Goal: Find specific page/section: Find specific page/section

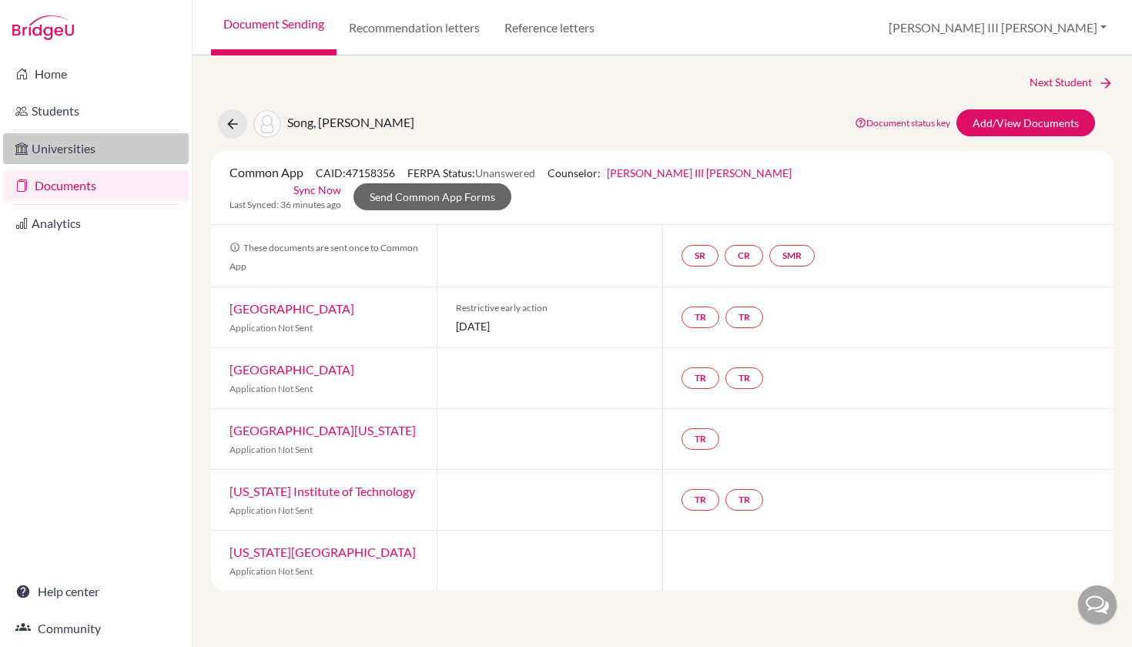
click at [89, 153] on link "Universities" at bounding box center [96, 148] width 186 height 31
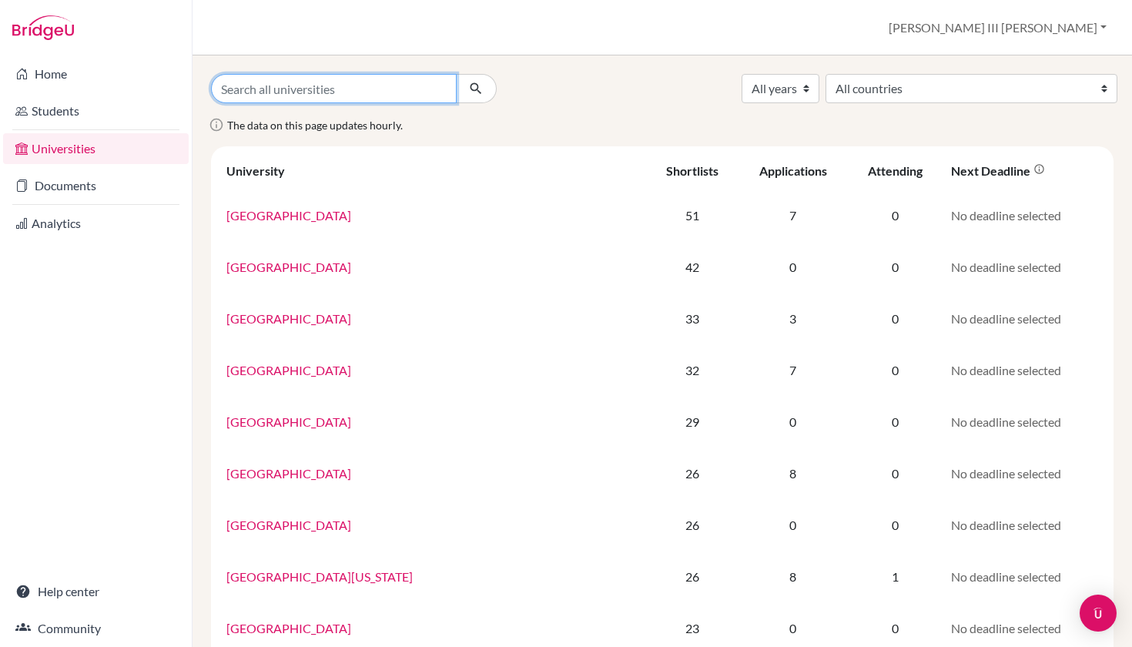
click at [278, 87] on input "Search all universities" at bounding box center [334, 88] width 246 height 29
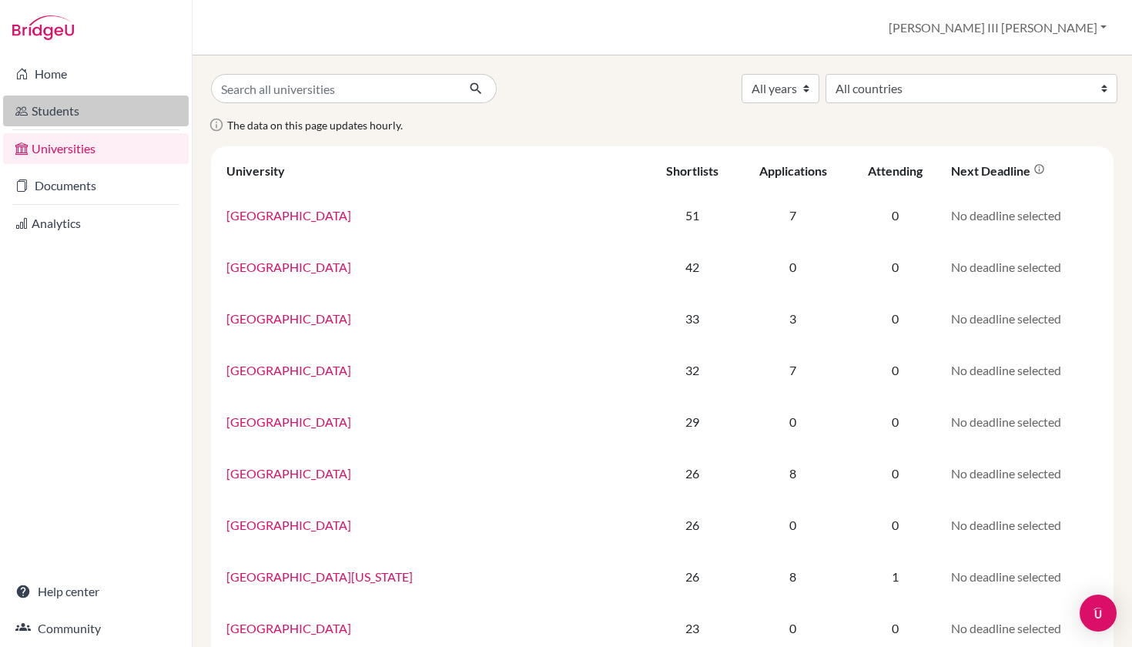
click at [67, 109] on link "Students" at bounding box center [96, 110] width 186 height 31
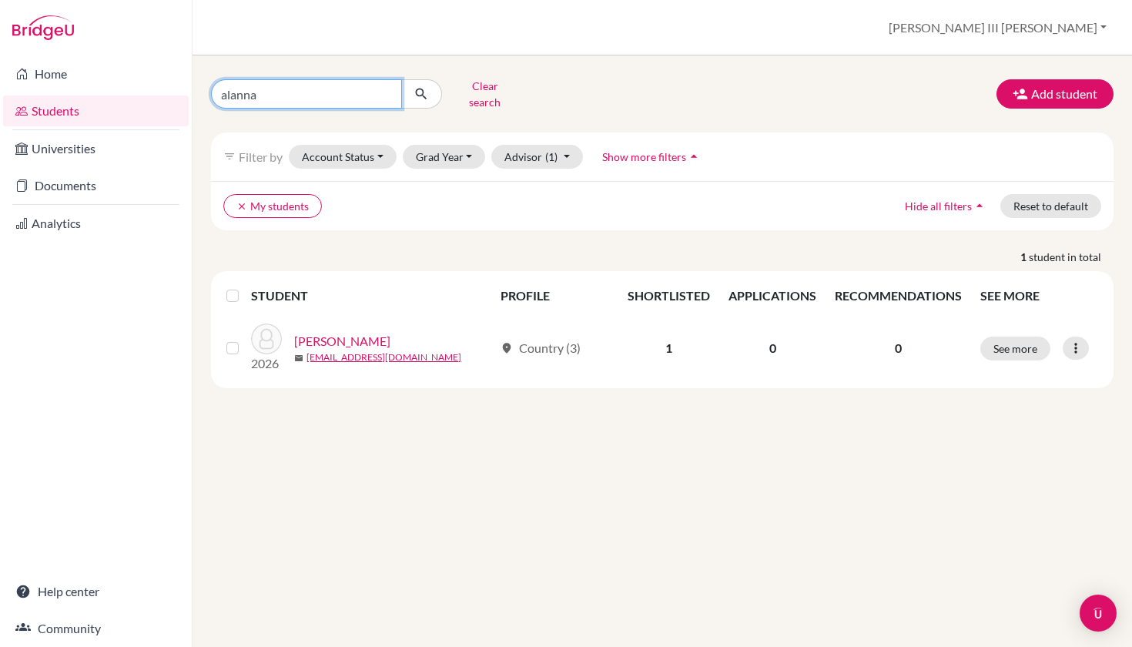
drag, startPoint x: 279, startPoint y: 90, endPoint x: 196, endPoint y: 89, distance: 83.9
click at [196, 89] on div "alanna Clear search Add student filter_list Filter by Account Status Active acc…" at bounding box center [661, 350] width 939 height 591
type input "suresh"
click at [421, 89] on button "submit" at bounding box center [421, 93] width 41 height 29
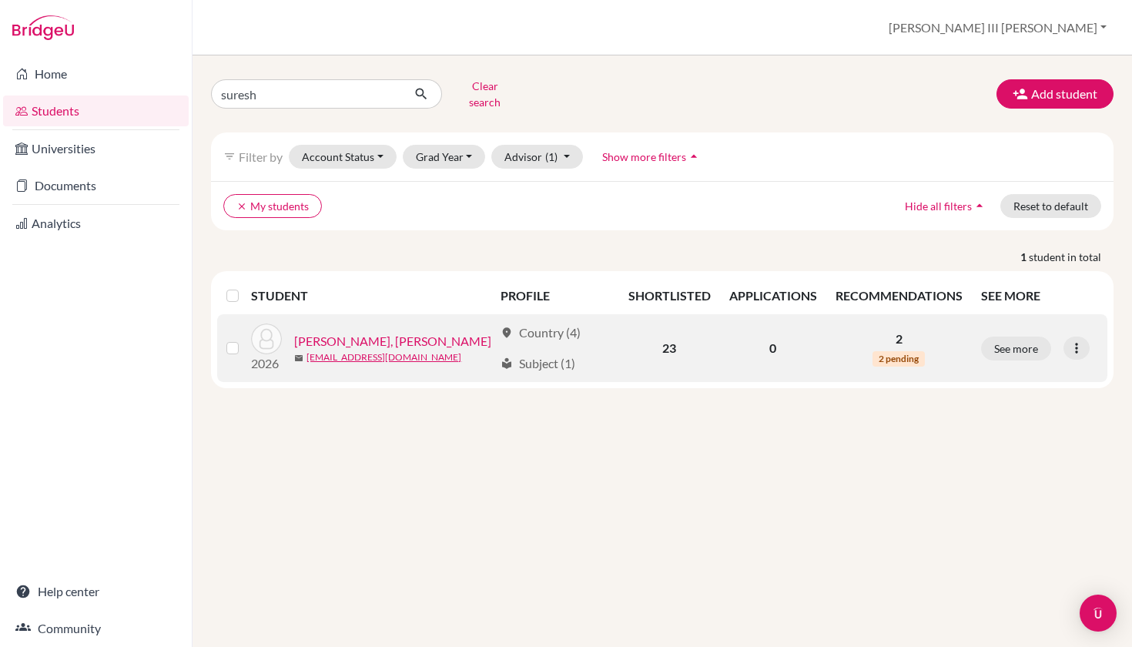
click at [362, 332] on link "[PERSON_NAME], [PERSON_NAME]" at bounding box center [392, 341] width 197 height 18
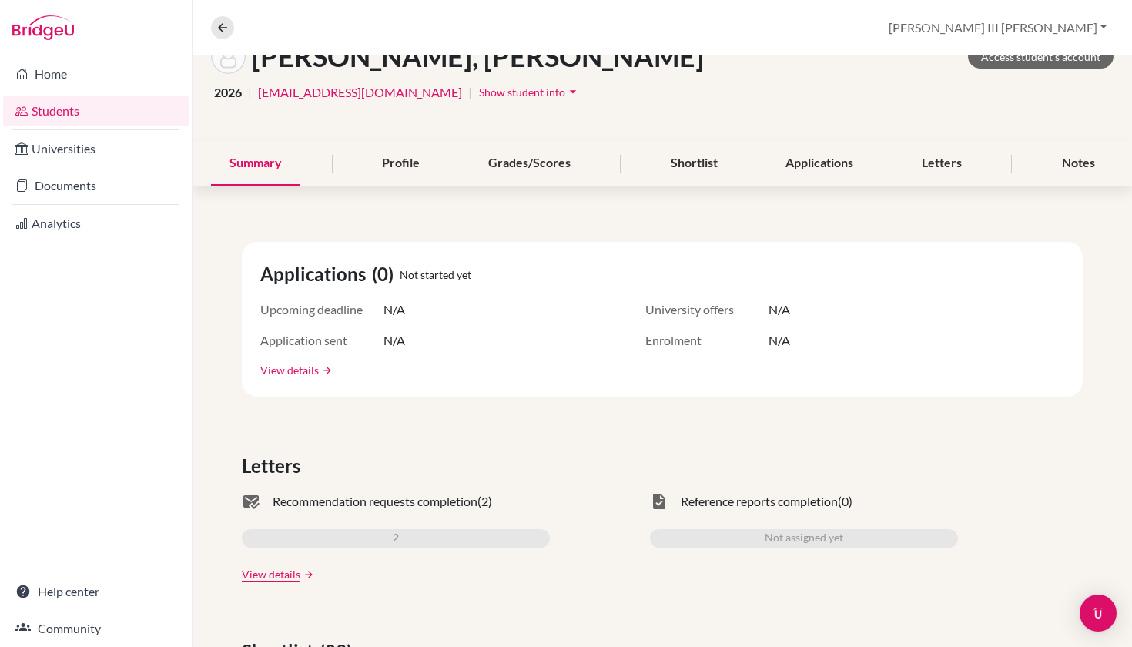
scroll to position [119, 0]
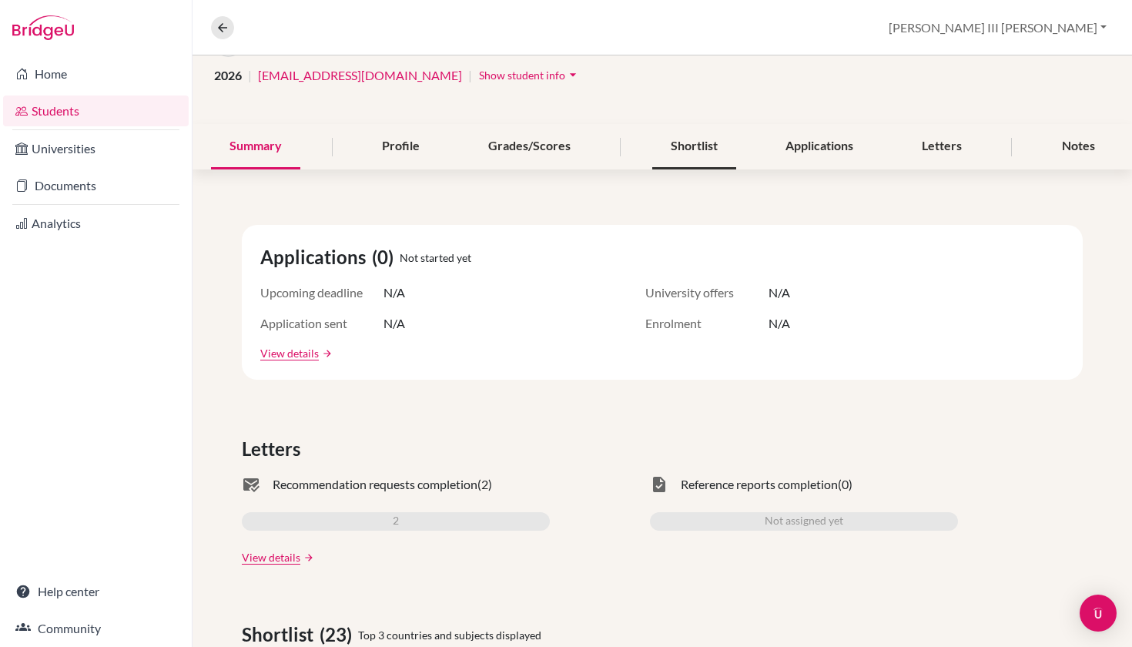
click at [704, 150] on div "Shortlist" at bounding box center [694, 146] width 84 height 45
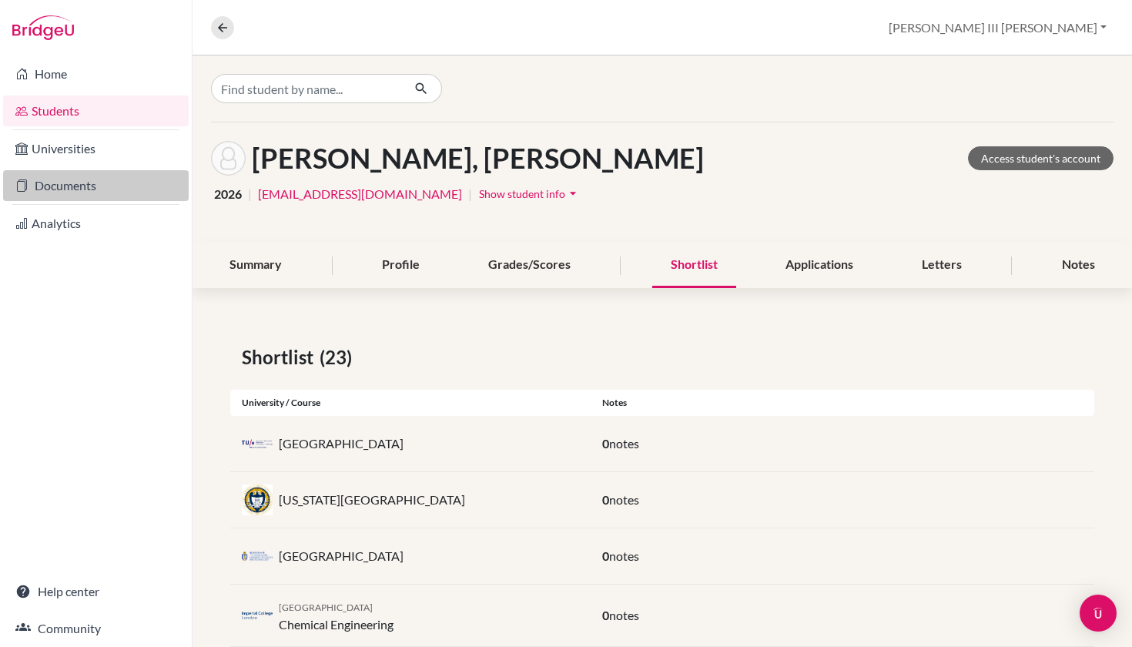
click at [72, 188] on link "Documents" at bounding box center [96, 185] width 186 height 31
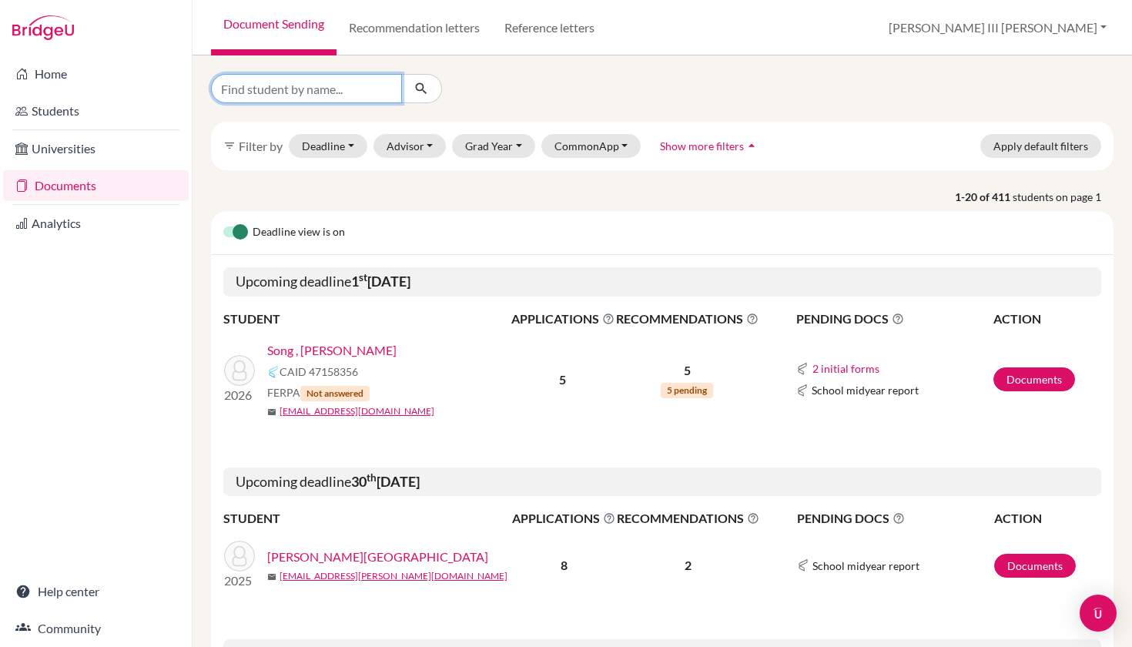
click at [260, 89] on input "Find student by name..." at bounding box center [306, 88] width 191 height 29
type input "suresh"
click at [421, 89] on button "submit" at bounding box center [421, 88] width 41 height 29
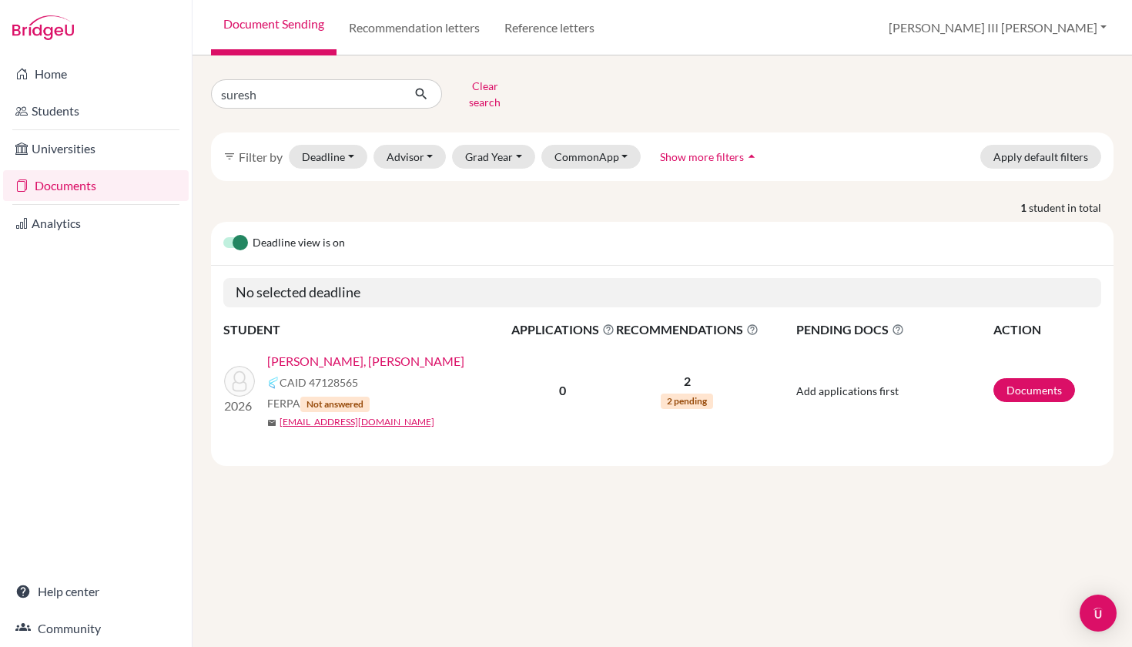
click at [344, 352] on link "[PERSON_NAME], [PERSON_NAME]" at bounding box center [365, 361] width 197 height 18
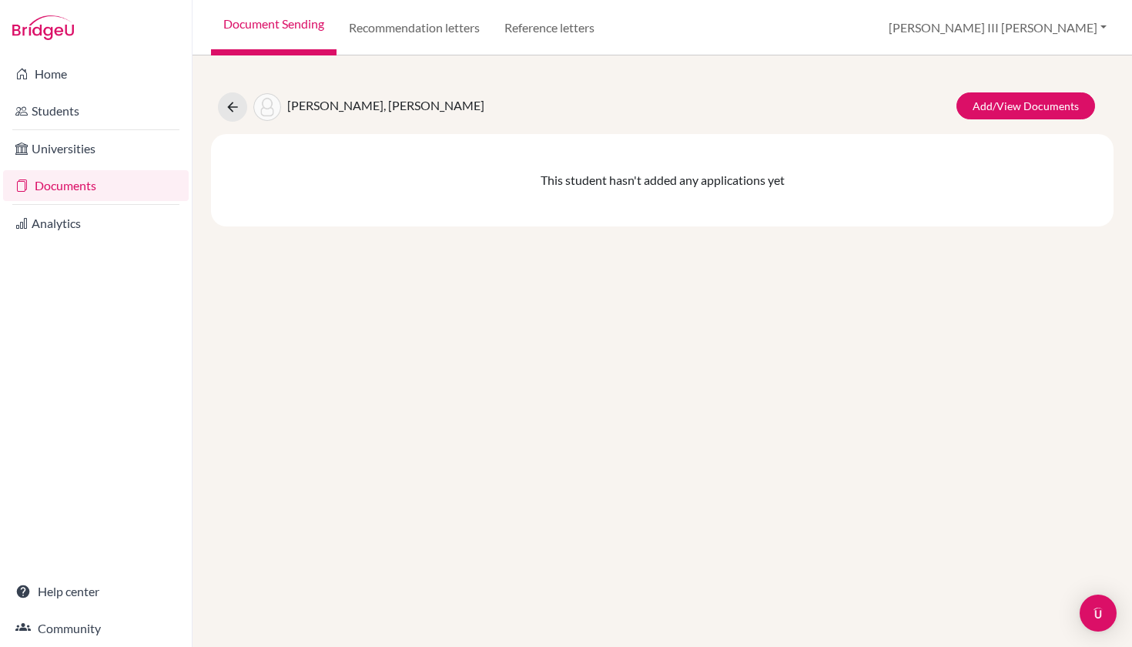
click at [73, 183] on link "Documents" at bounding box center [96, 185] width 186 height 31
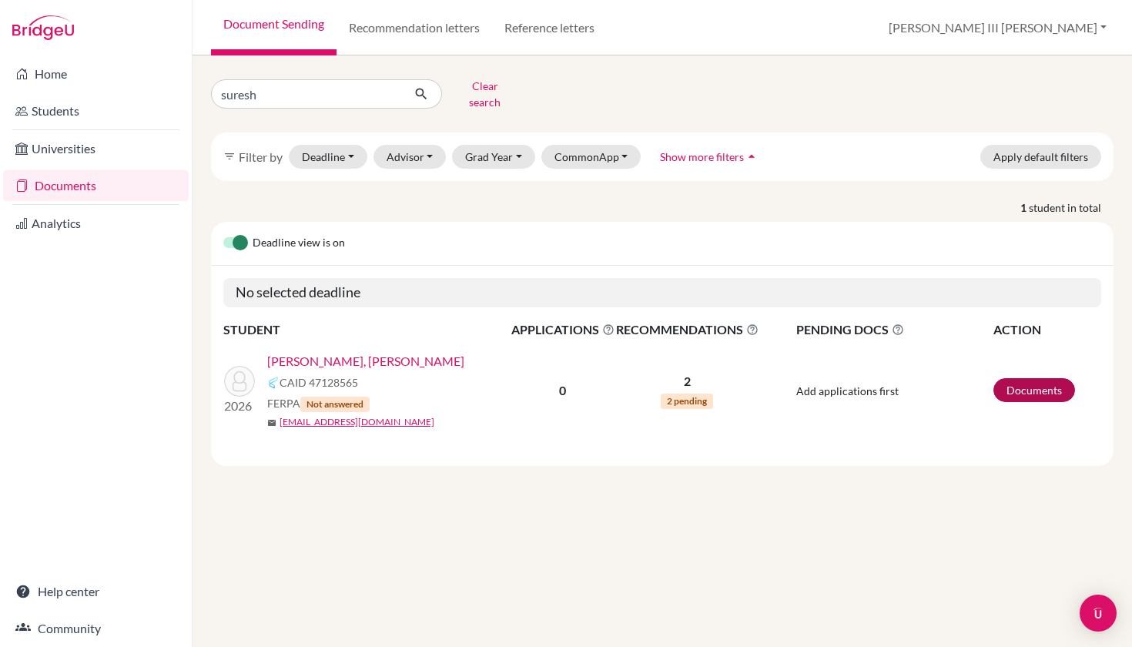
click at [1031, 386] on link "Documents" at bounding box center [1034, 390] width 82 height 24
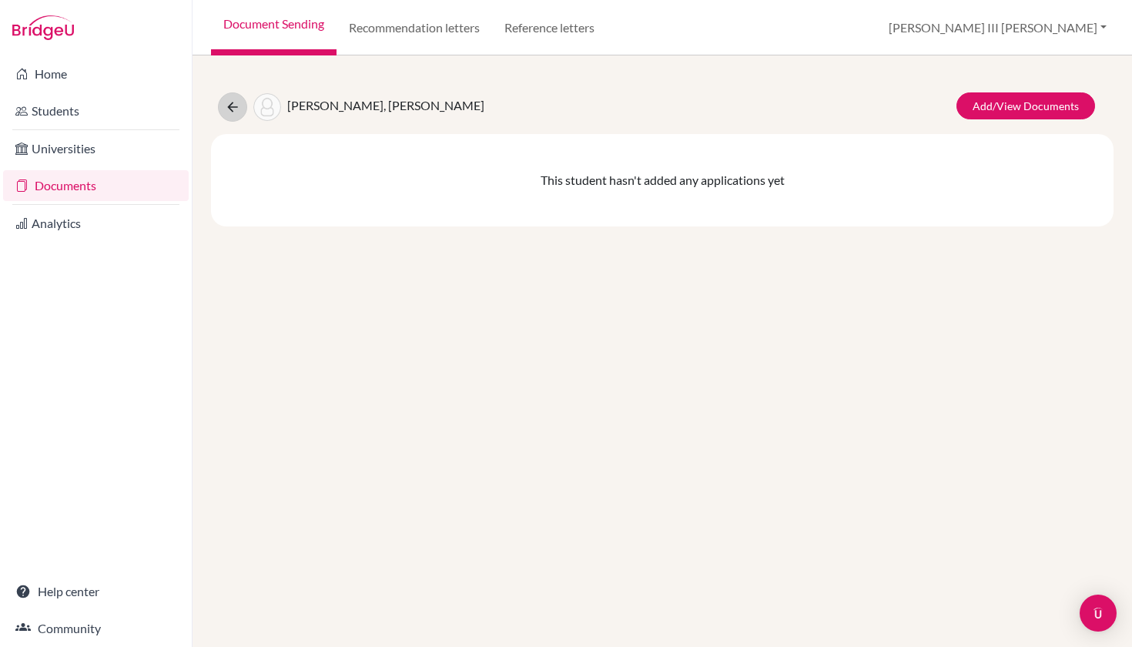
click at [236, 106] on icon at bounding box center [232, 106] width 15 height 15
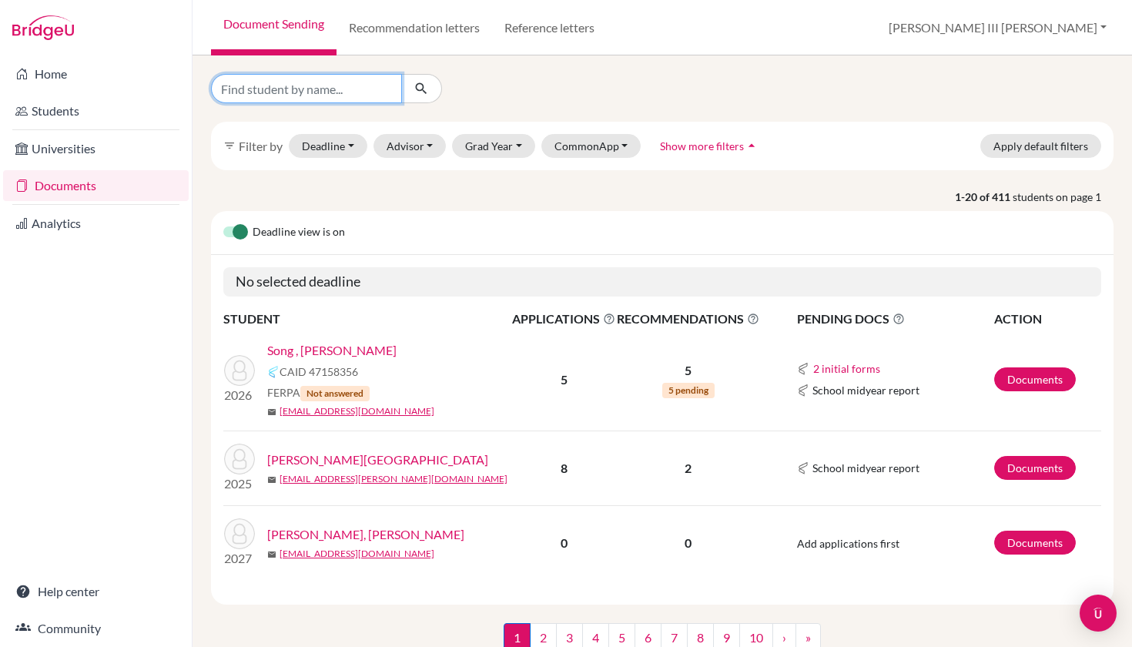
click at [294, 89] on input "Find student by name..." at bounding box center [306, 88] width 191 height 29
type input "suresh"
click at [421, 89] on button "submit" at bounding box center [421, 88] width 41 height 29
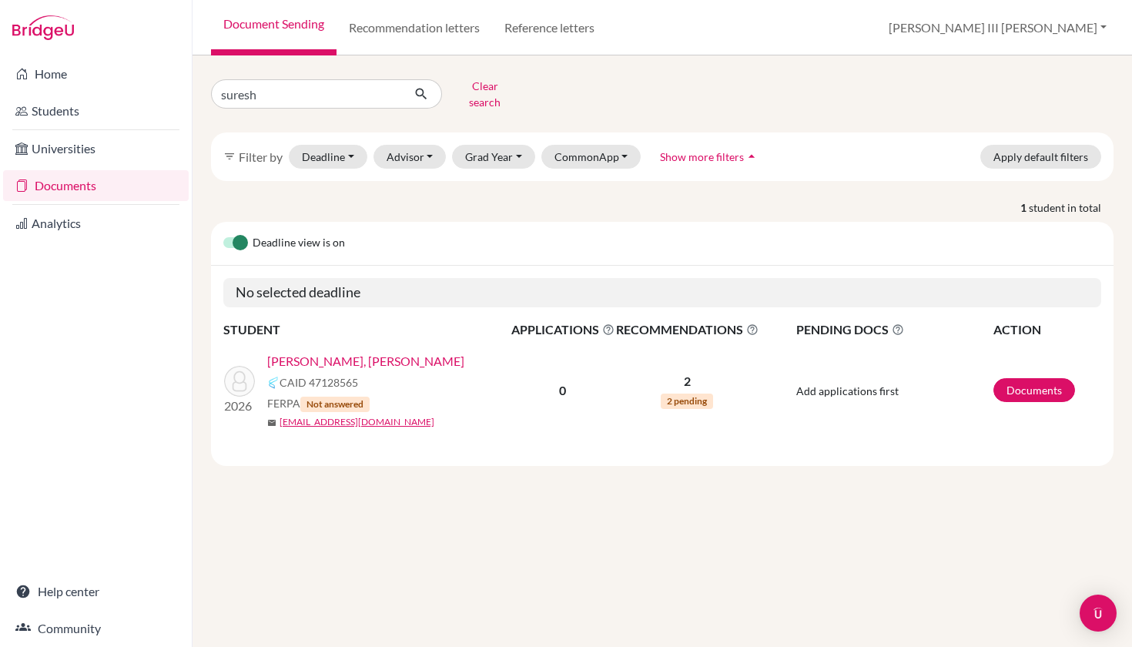
click at [399, 353] on link "[PERSON_NAME], [PERSON_NAME]" at bounding box center [365, 361] width 197 height 18
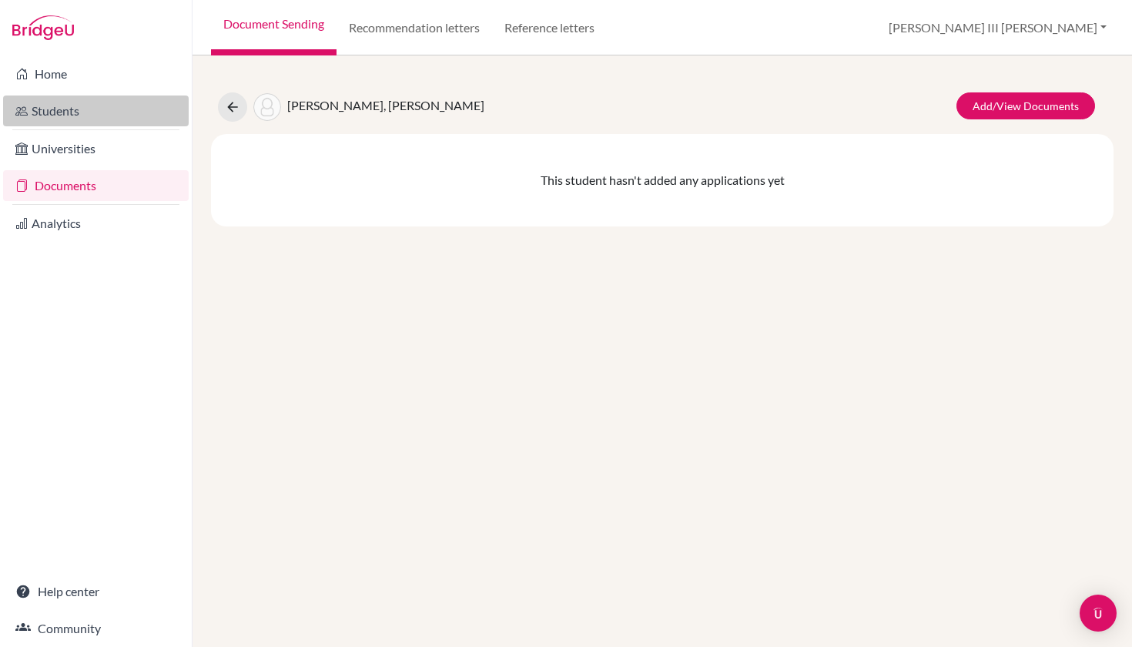
click at [75, 116] on link "Students" at bounding box center [96, 110] width 186 height 31
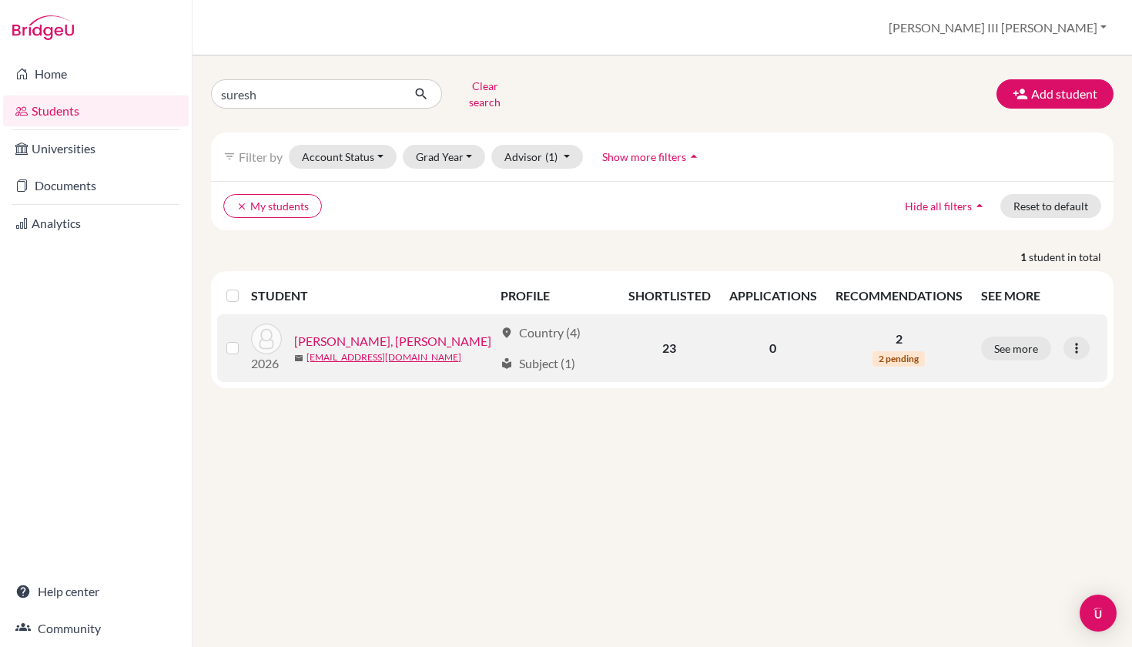
click at [396, 332] on link "[PERSON_NAME], [PERSON_NAME]" at bounding box center [392, 341] width 197 height 18
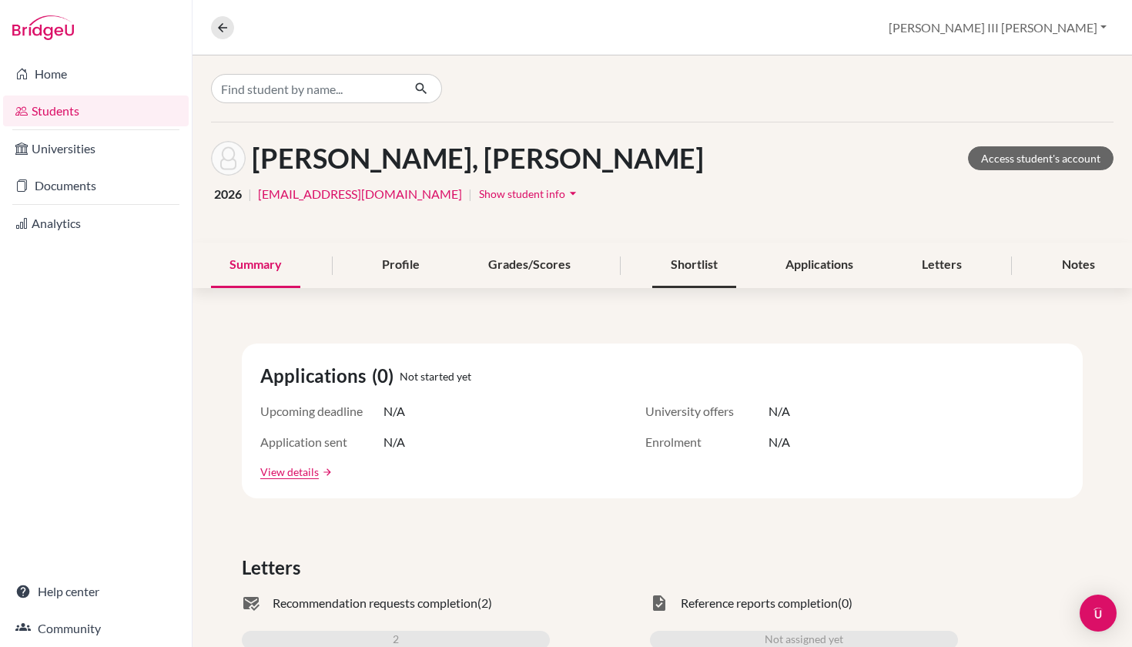
click at [704, 264] on div "Shortlist" at bounding box center [694, 264] width 84 height 45
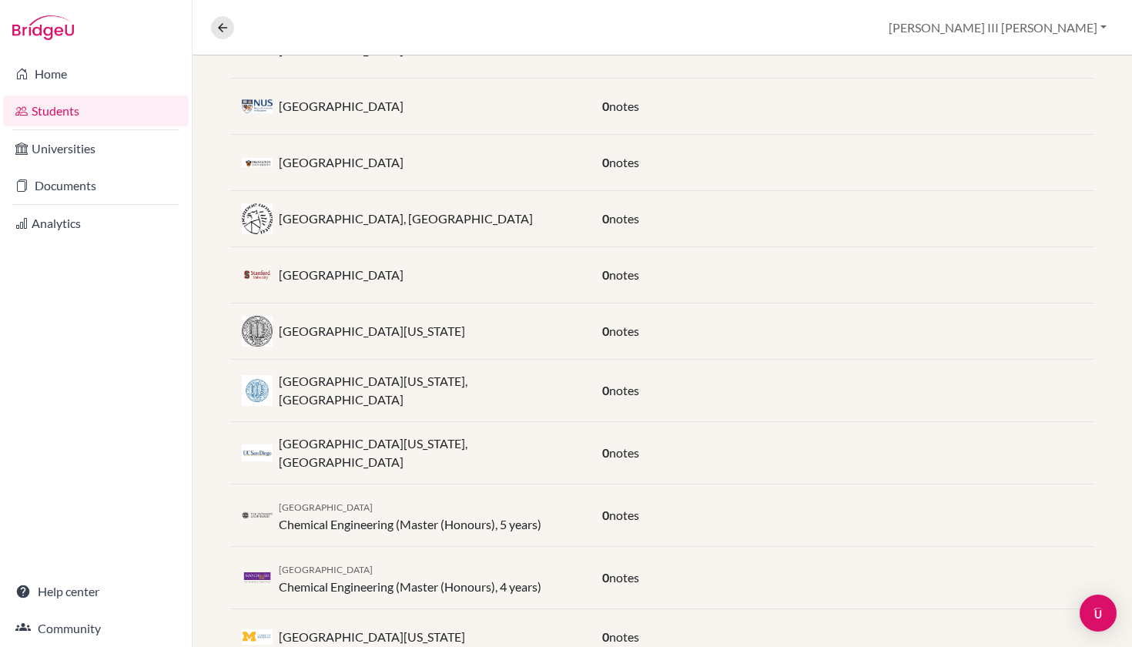
scroll to position [687, 0]
